Goal: Entertainment & Leisure: Consume media (video, audio)

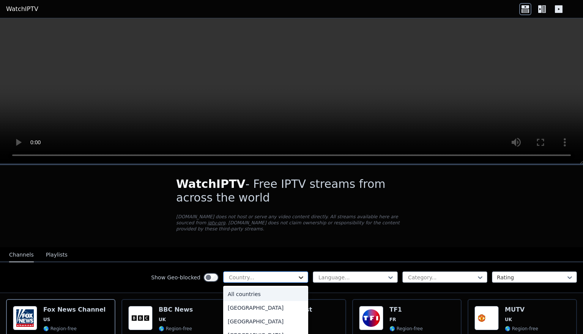
click at [300, 277] on icon at bounding box center [301, 277] width 5 height 3
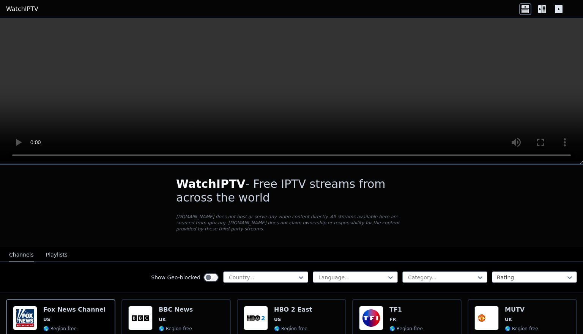
drag, startPoint x: 541, startPoint y: 229, endPoint x: 515, endPoint y: 179, distance: 56.1
click at [540, 3] on icon at bounding box center [542, 9] width 12 height 12
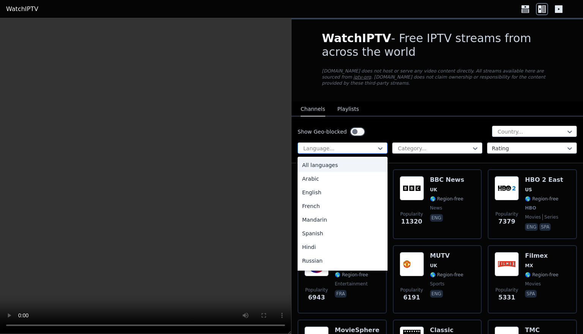
click at [368, 150] on div at bounding box center [340, 149] width 74 height 8
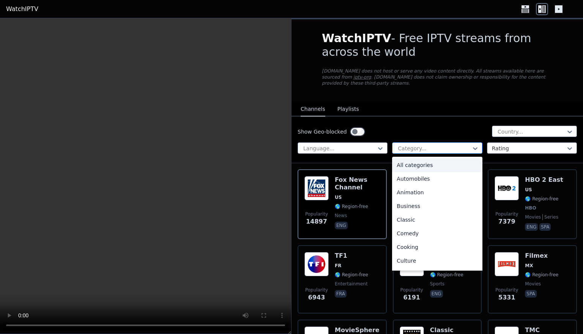
click at [417, 148] on div "Category..." at bounding box center [434, 149] width 73 height 8
click at [407, 244] on div "Movies" at bounding box center [437, 246] width 90 height 14
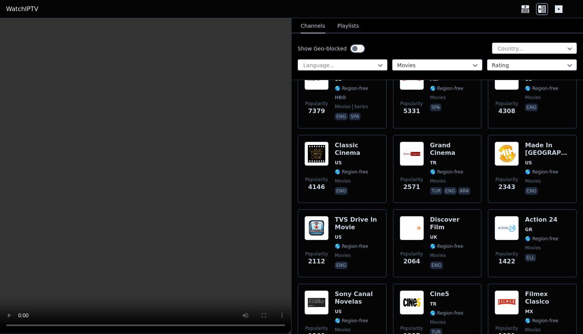
scroll to position [106, 0]
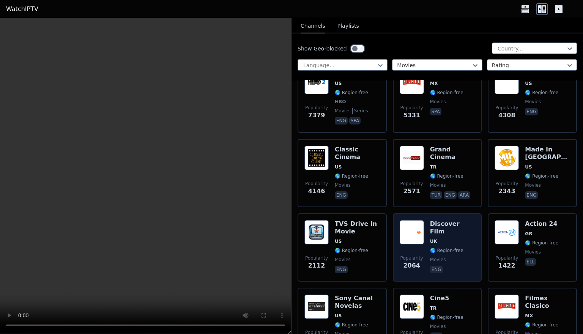
click at [441, 248] on span "🌎 Region-free" at bounding box center [446, 251] width 33 height 6
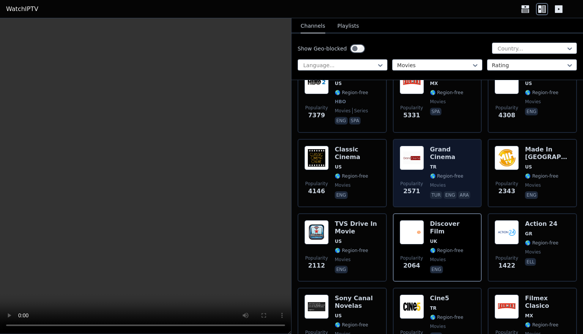
click at [451, 164] on span "TR" at bounding box center [452, 167] width 45 height 6
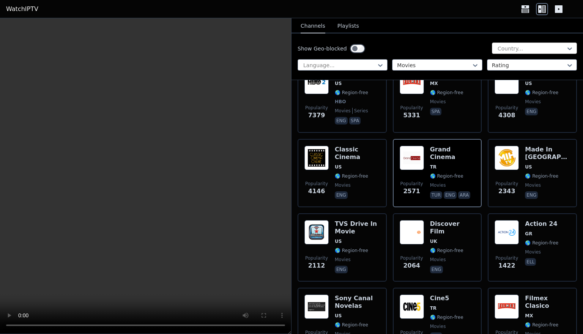
click at [521, 45] on div "Country..." at bounding box center [532, 49] width 68 height 8
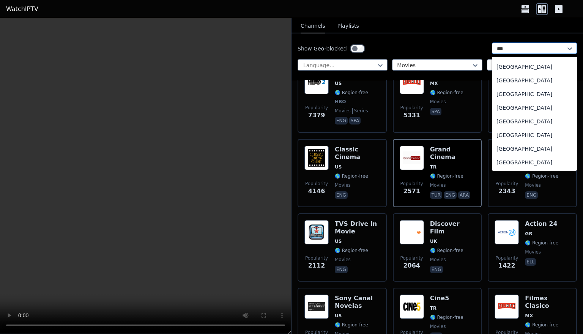
scroll to position [0, 0]
type input "*"
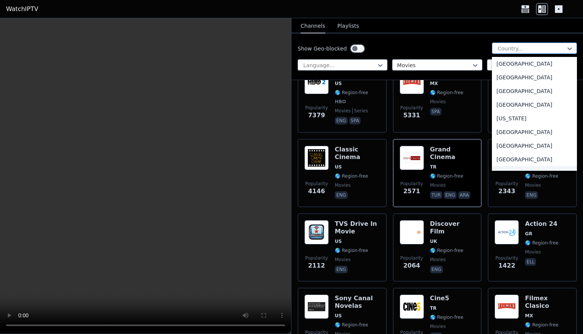
scroll to position [2019, 0]
click at [528, 159] on div "[GEOGRAPHIC_DATA]" at bounding box center [534, 160] width 85 height 14
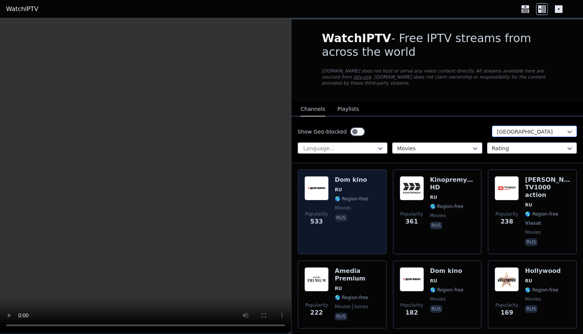
click at [359, 216] on span "rus" at bounding box center [351, 218] width 33 height 9
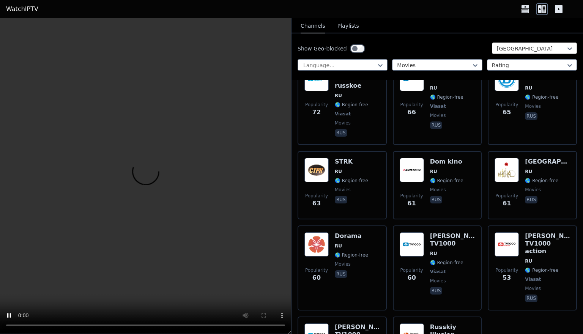
scroll to position [513, 0]
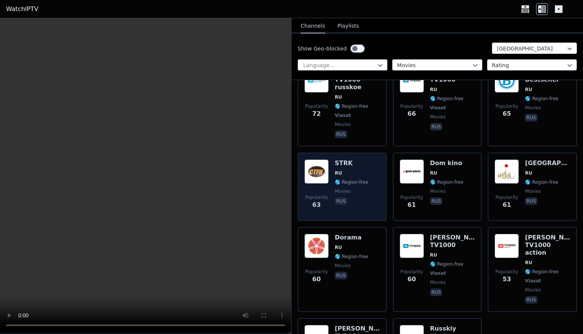
click at [363, 160] on div "STRK RU 🌎 Region-free movies rus" at bounding box center [351, 187] width 33 height 55
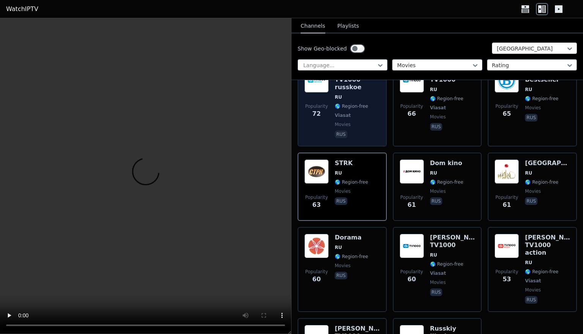
click at [357, 122] on span "movies" at bounding box center [357, 125] width 45 height 6
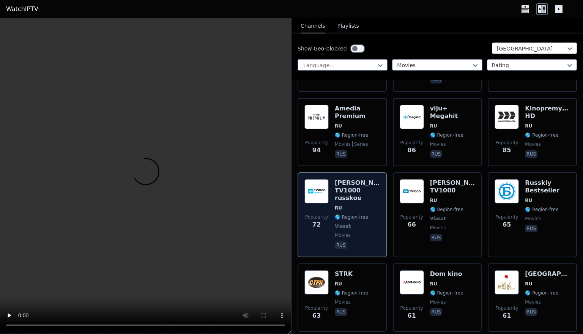
scroll to position [398, 0]
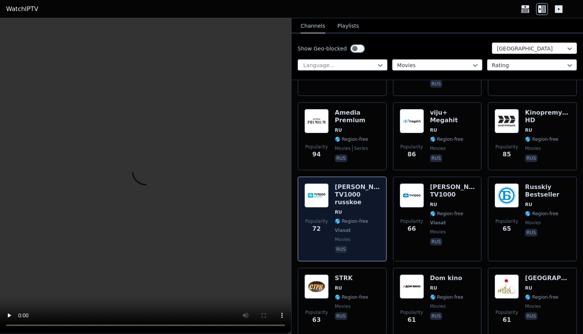
click at [360, 209] on span "RU" at bounding box center [357, 212] width 45 height 6
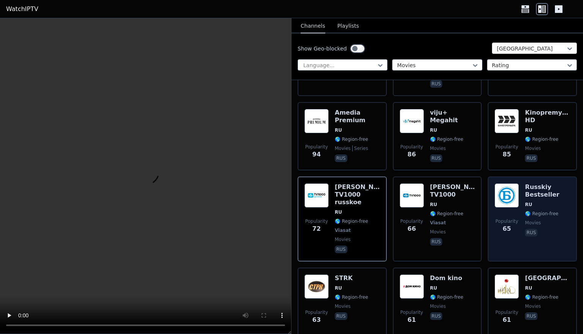
click at [546, 202] on span "RU" at bounding box center [547, 205] width 45 height 6
click at [540, 194] on div "Russkiy Bestseller RU 🌎 Region-free movies rus" at bounding box center [547, 218] width 45 height 71
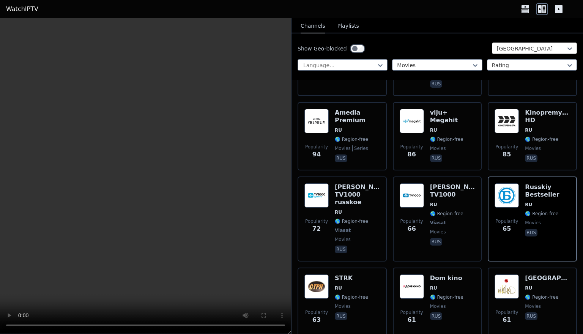
click at [141, 177] on video at bounding box center [145, 176] width 291 height 316
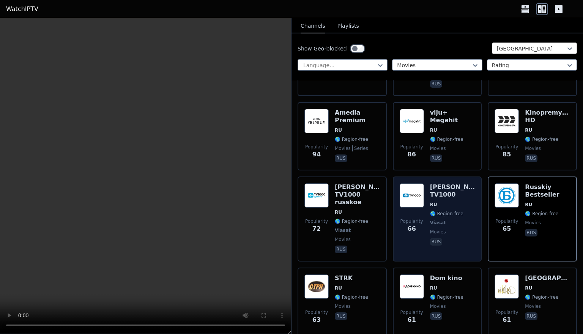
click at [448, 220] on span "Viasat" at bounding box center [452, 223] width 45 height 6
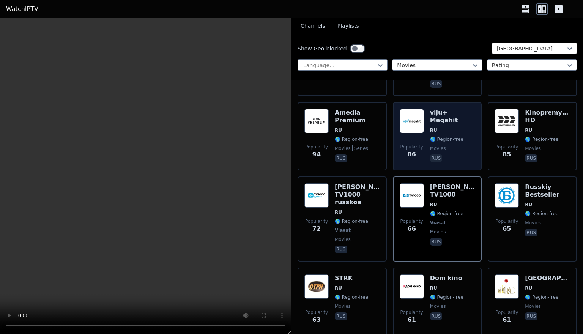
click at [450, 127] on span "RU" at bounding box center [452, 130] width 45 height 6
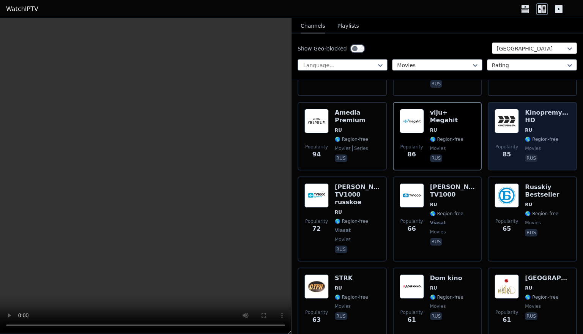
click at [532, 136] on span "🌎 Region-free" at bounding box center [541, 139] width 33 height 6
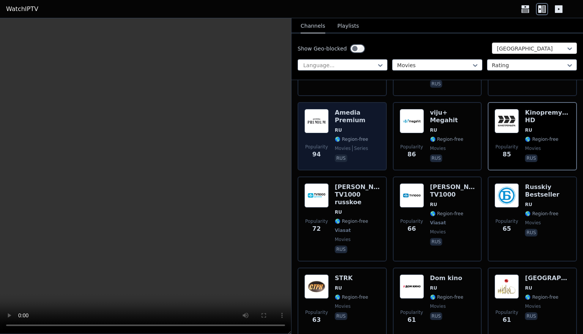
click at [346, 127] on span "RU" at bounding box center [357, 130] width 45 height 6
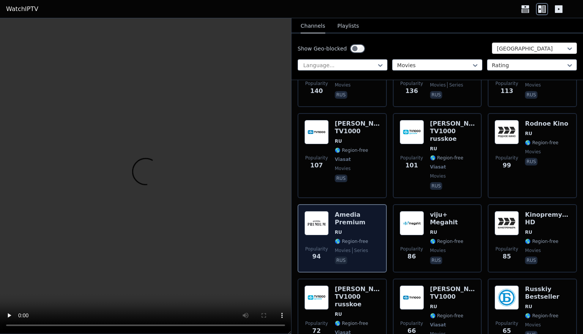
scroll to position [288, 0]
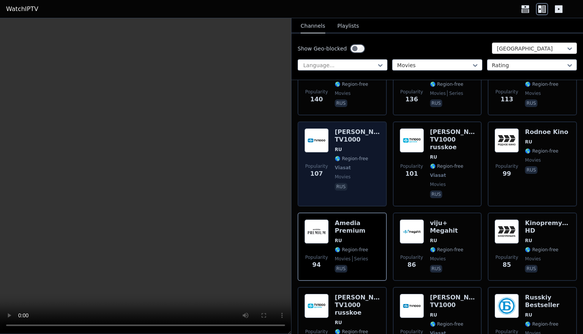
click at [348, 156] on span "🌎 Region-free" at bounding box center [351, 159] width 33 height 6
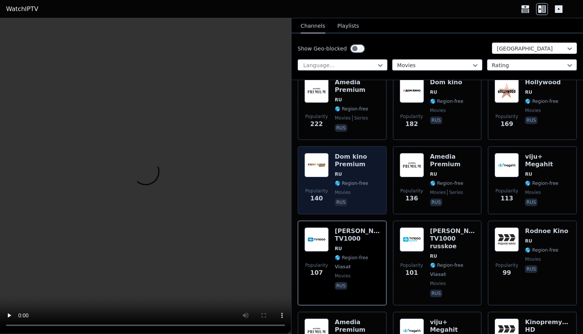
scroll to position [186, 0]
